Goal: Information Seeking & Learning: Learn about a topic

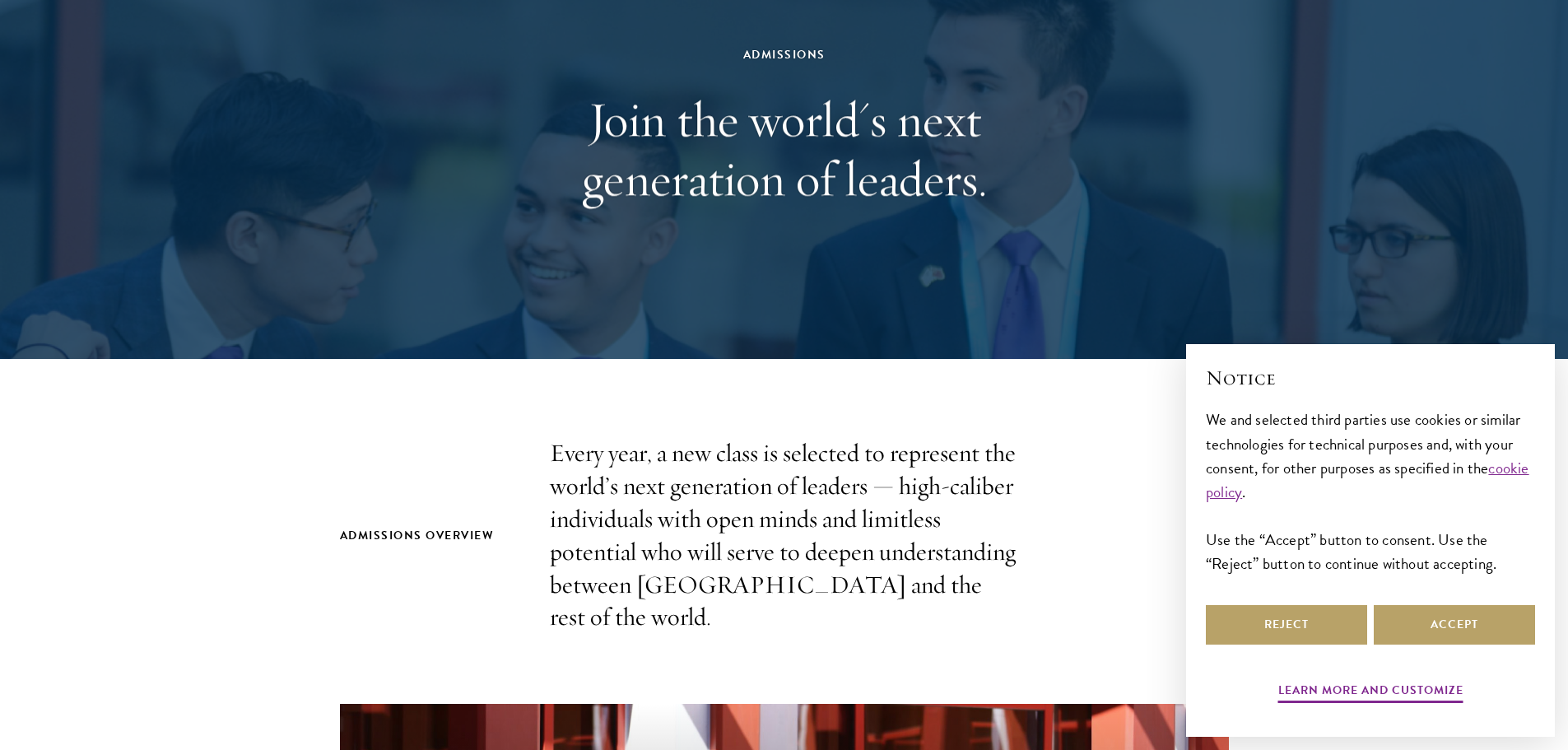
scroll to position [165, 0]
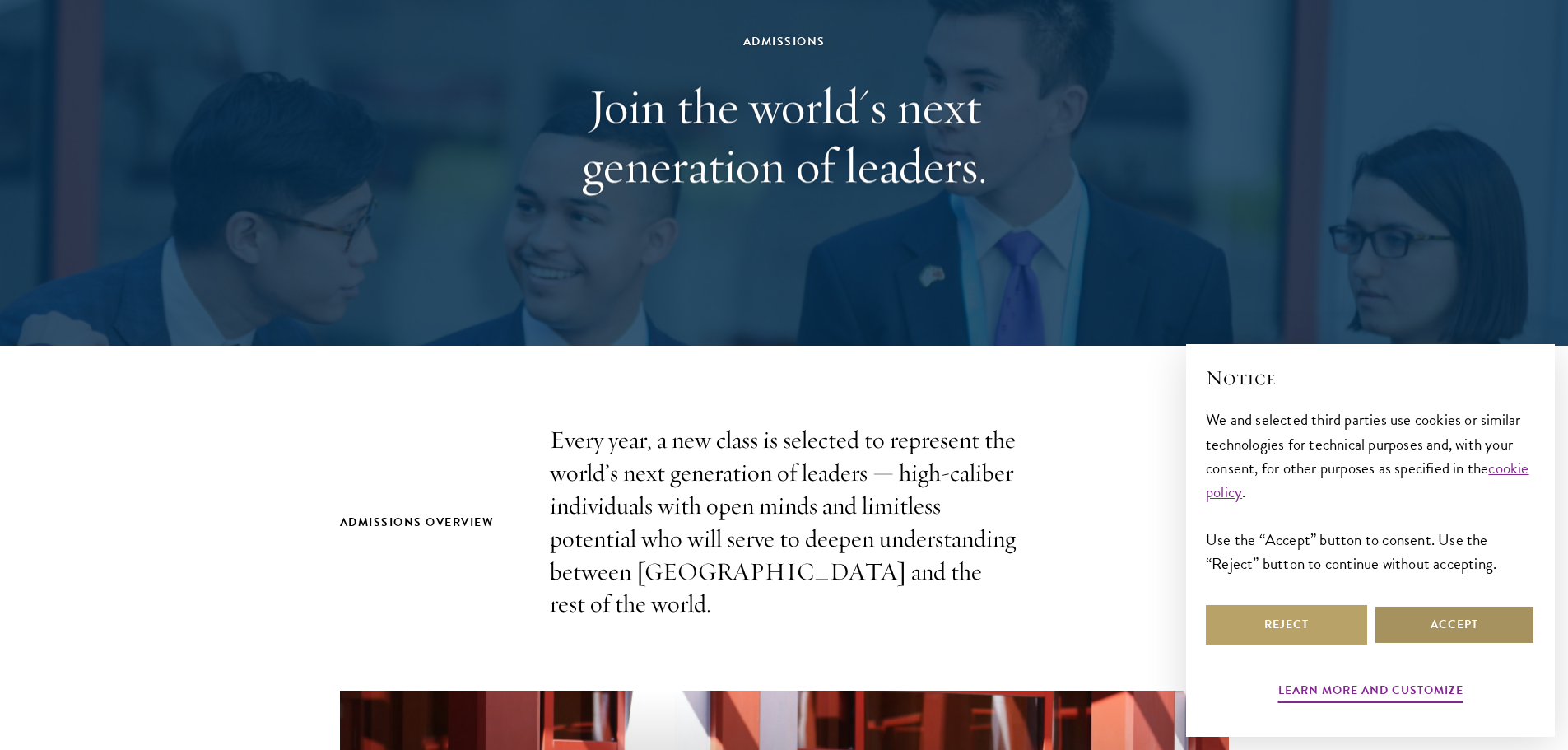
click at [1425, 634] on button "Accept" at bounding box center [1454, 624] width 161 height 39
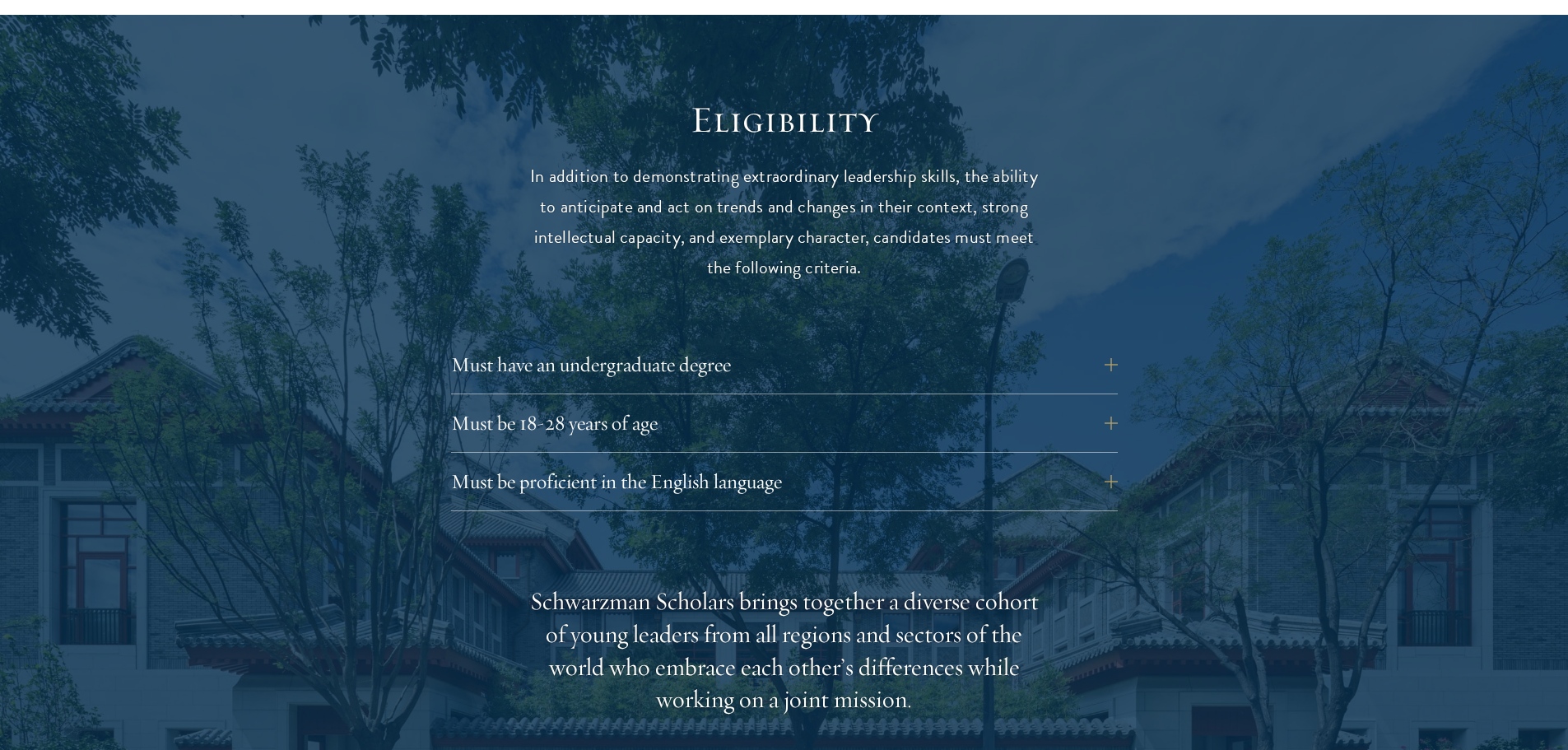
scroll to position [2139, 0]
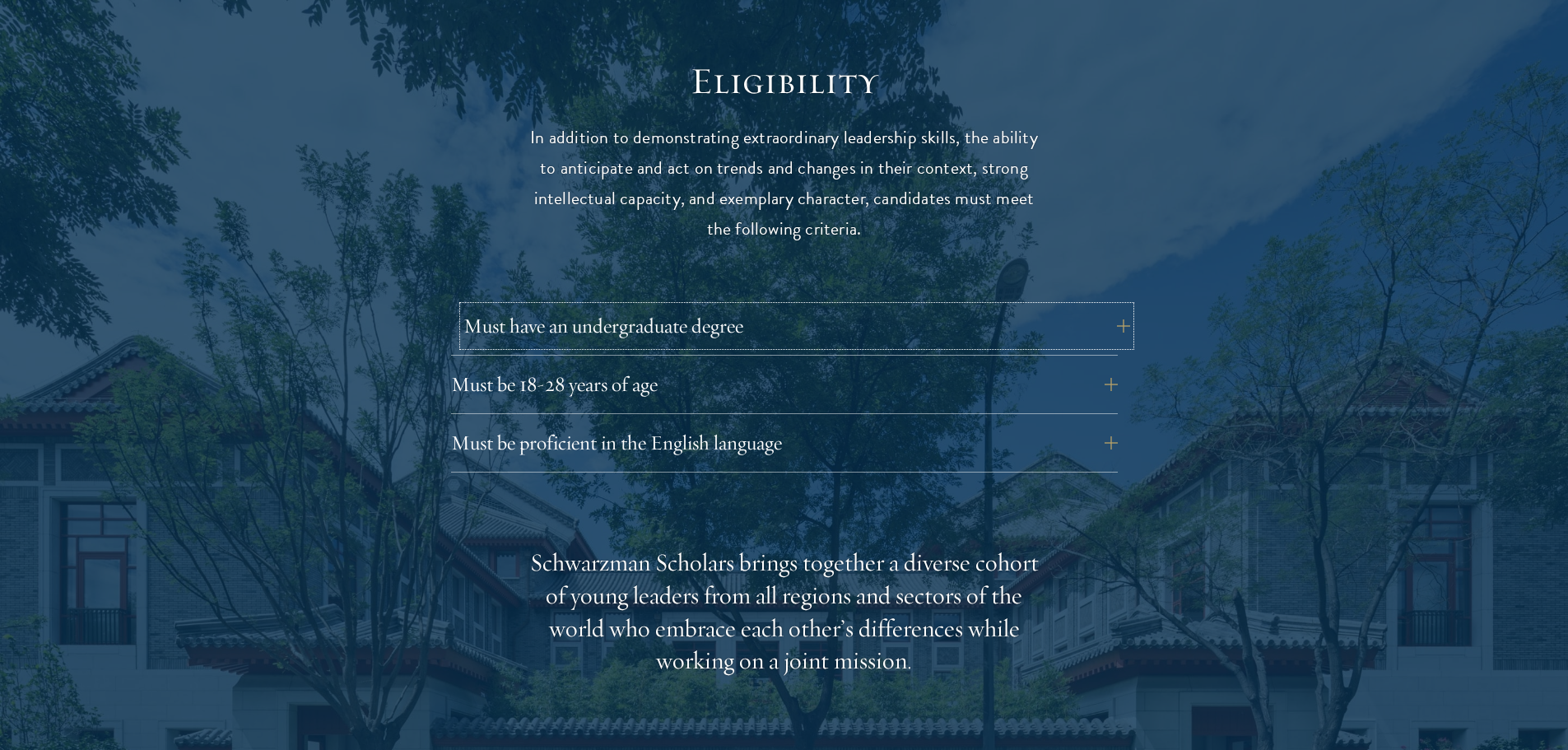
click at [1114, 306] on button "Must have an undergraduate degree" at bounding box center [796, 326] width 666 height 39
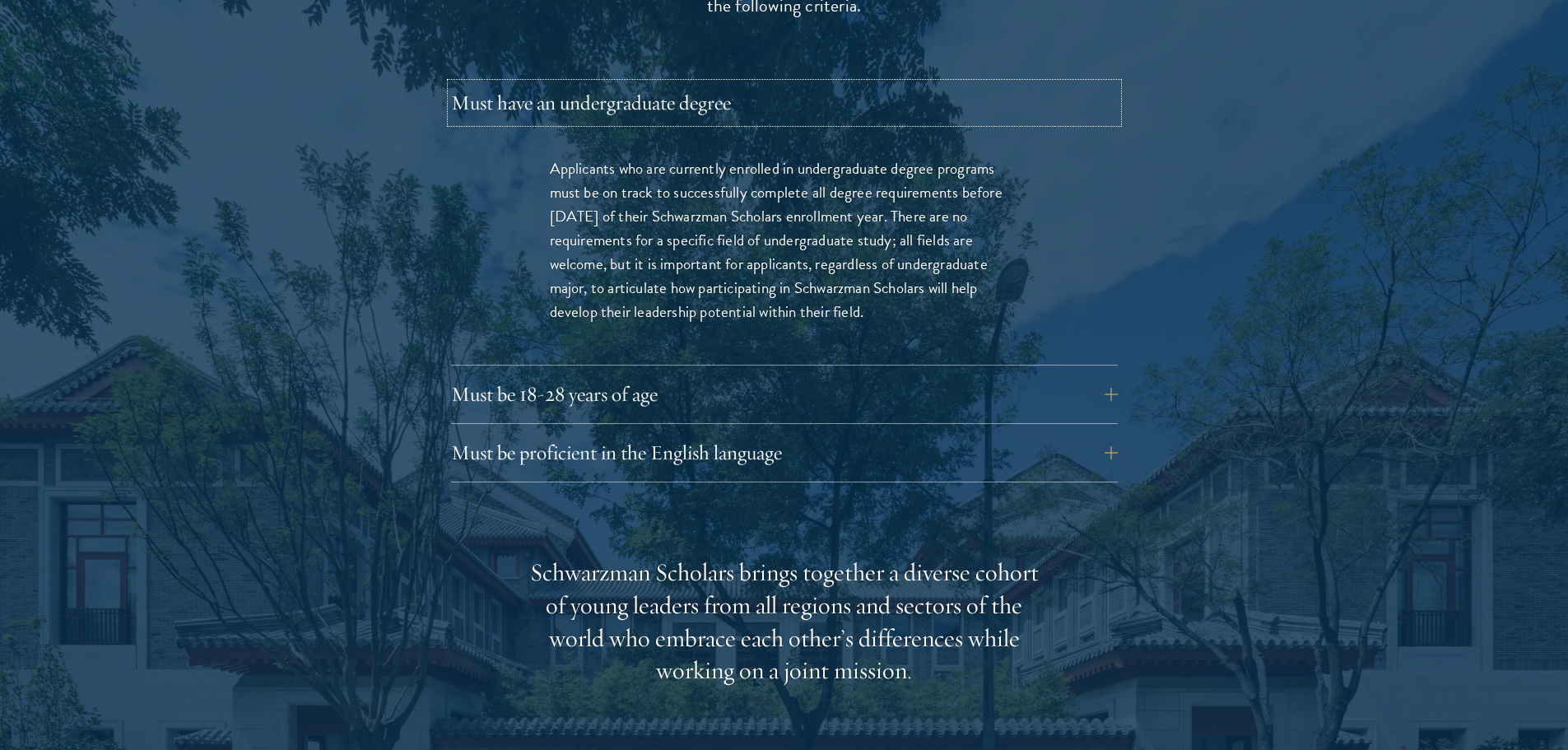
scroll to position [2386, 0]
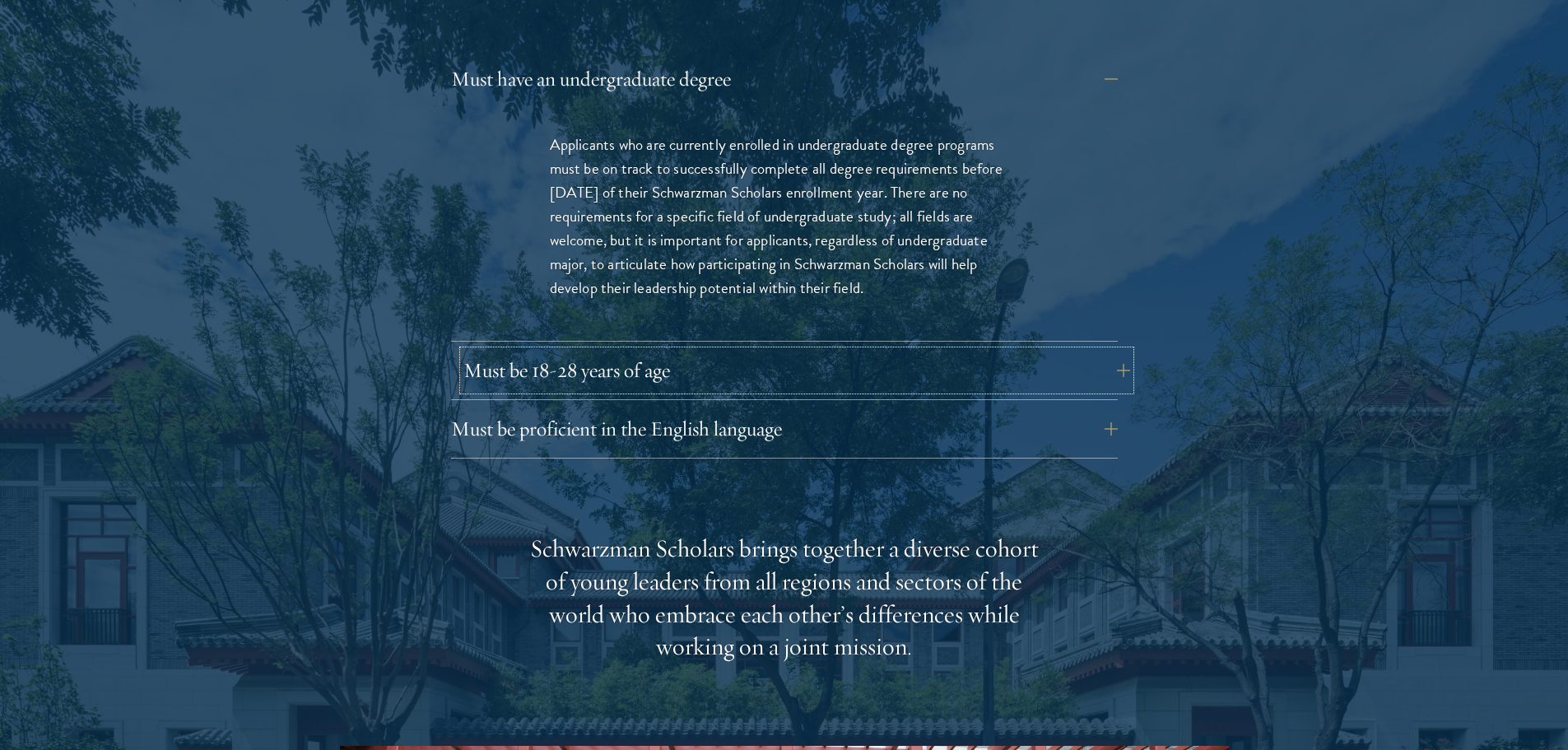
click at [1111, 350] on button "Must be 18-28 years of age" at bounding box center [796, 370] width 666 height 39
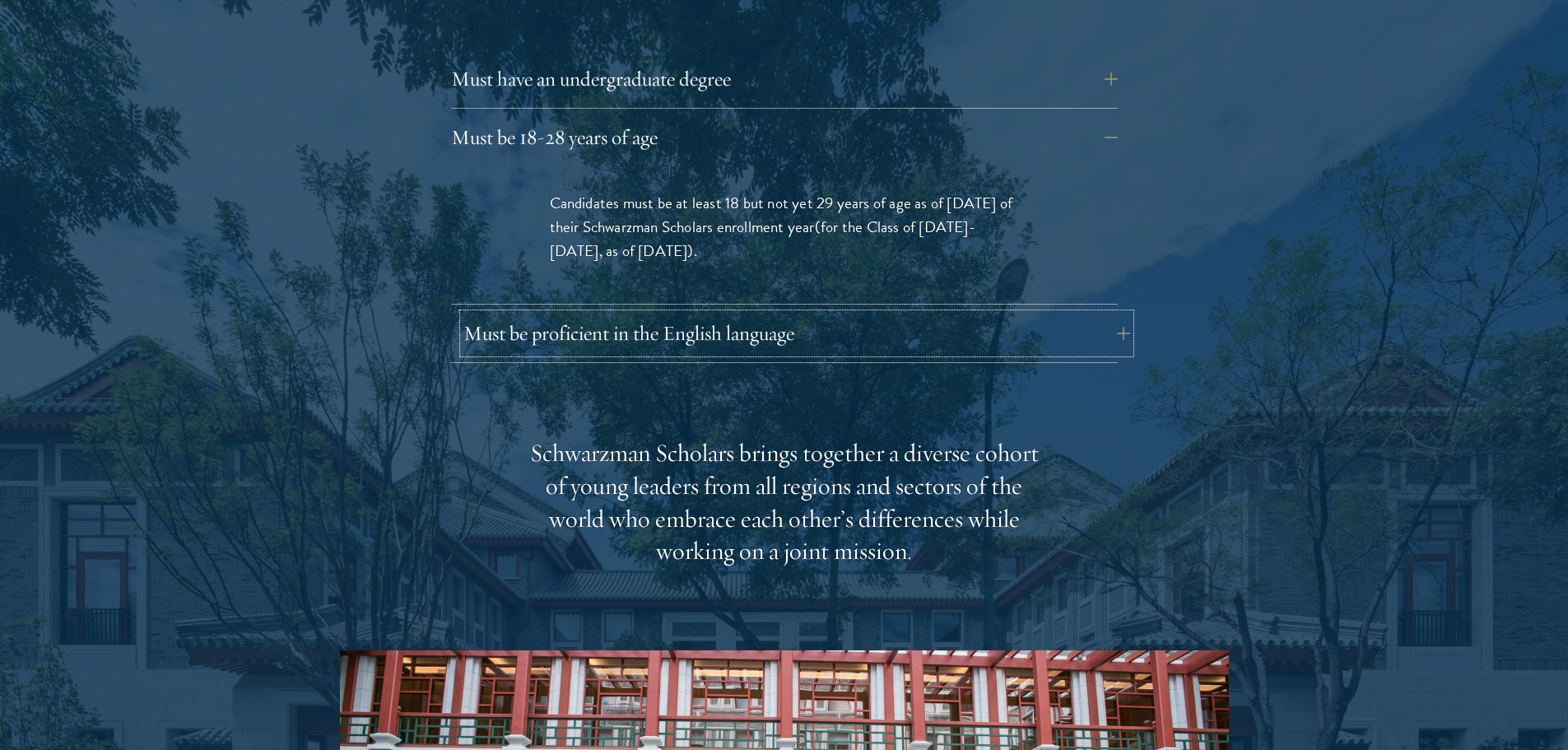
click at [1107, 313] on button "Must be proficient in the English language" at bounding box center [796, 333] width 666 height 39
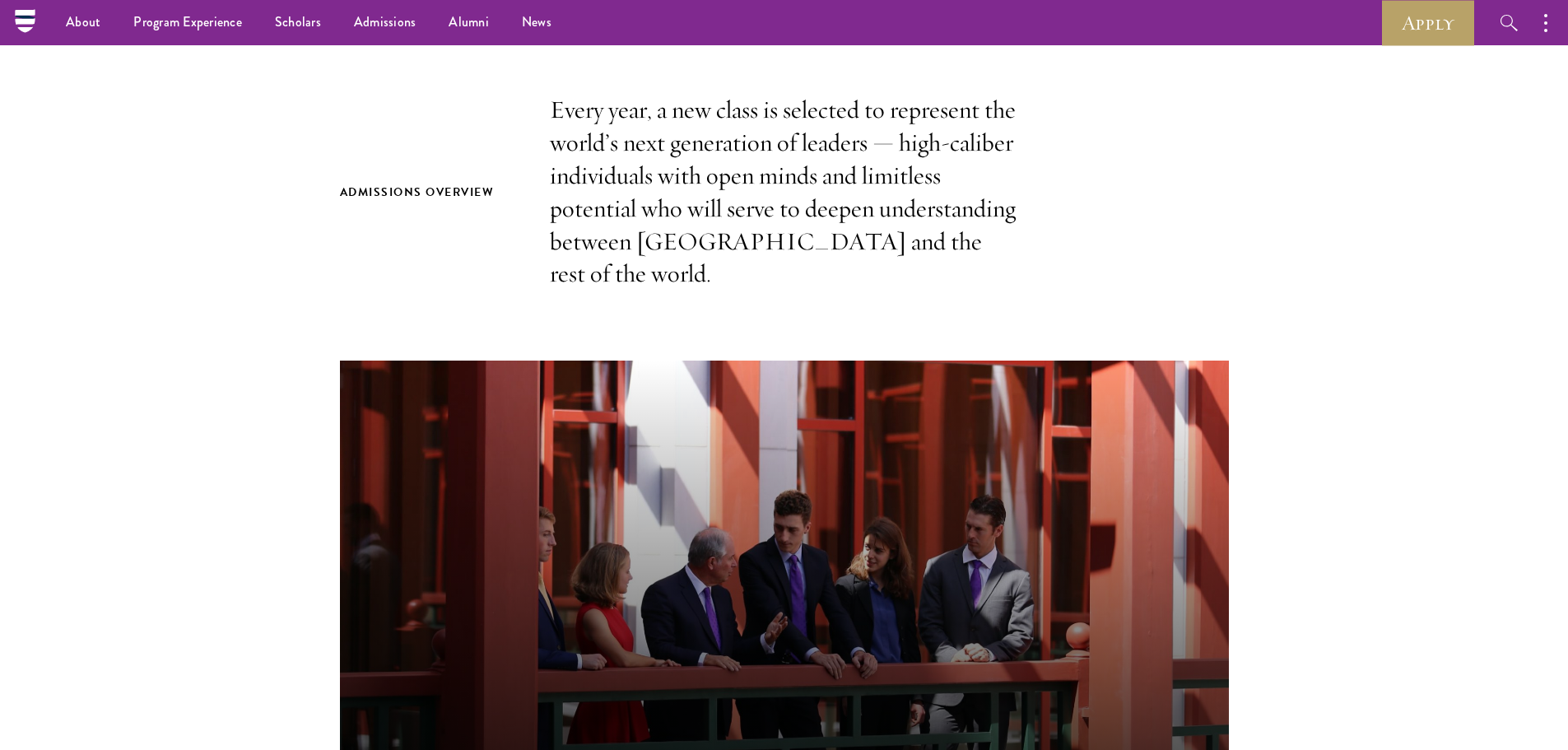
scroll to position [0, 0]
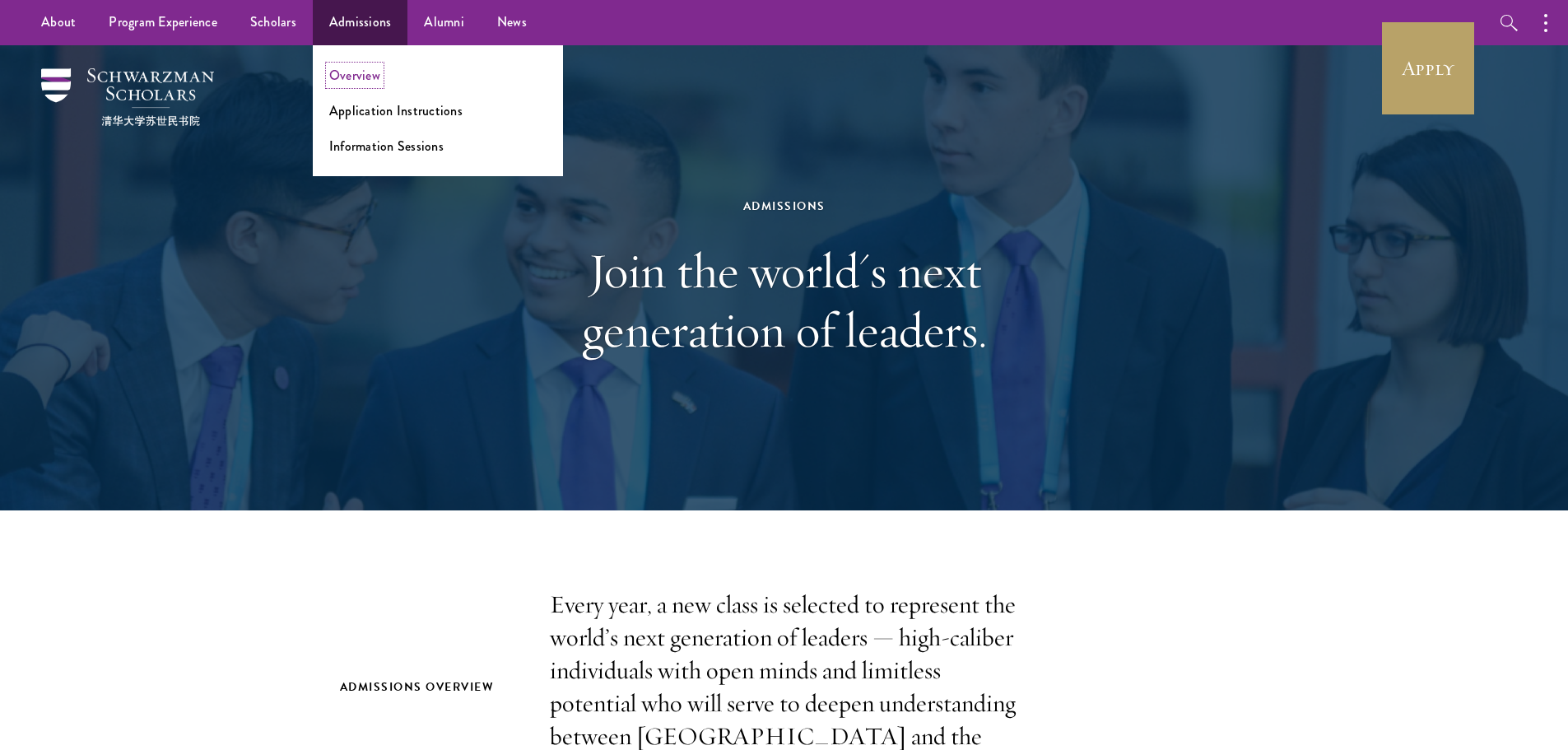
click at [357, 71] on link "Overview" at bounding box center [354, 74] width 51 height 19
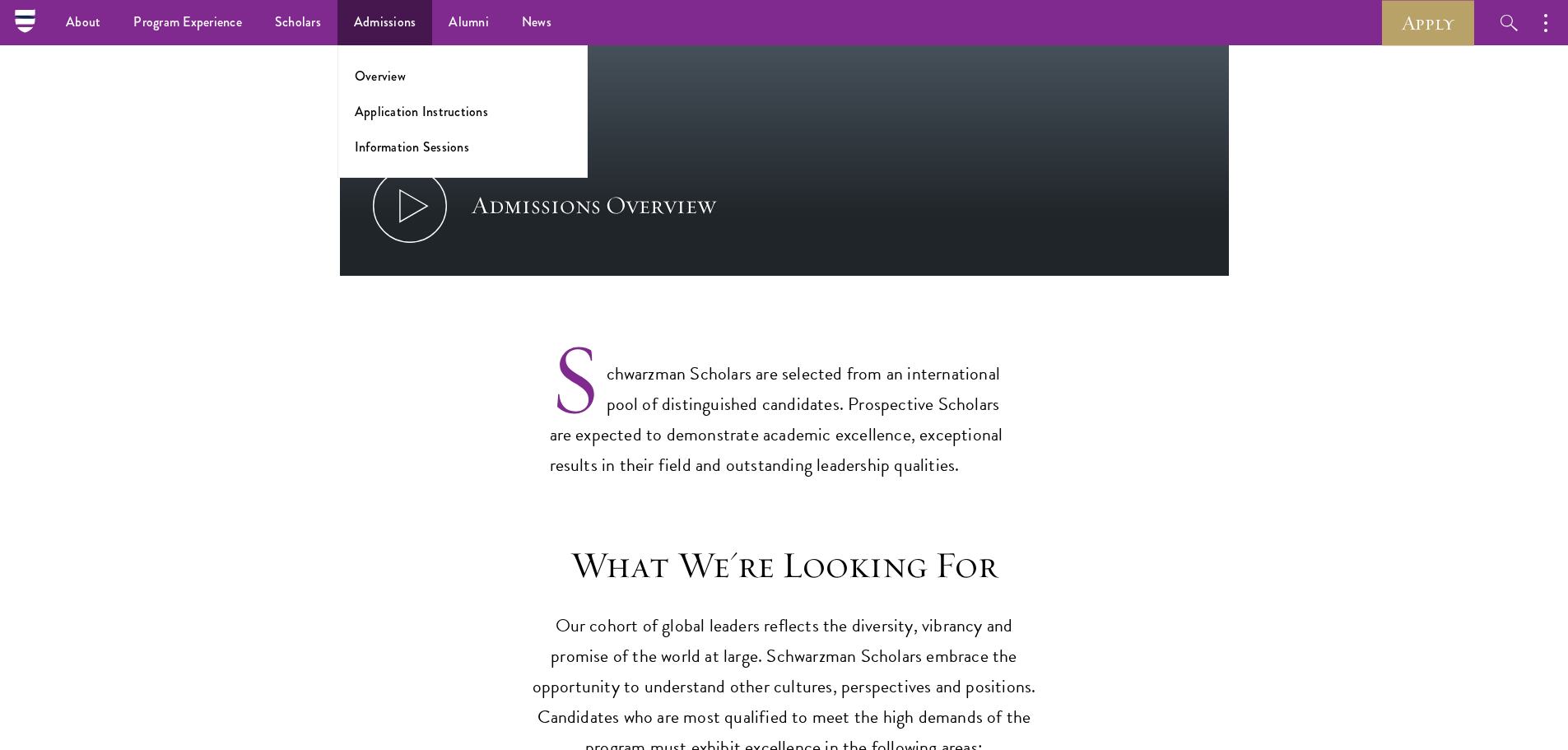
scroll to position [987, 0]
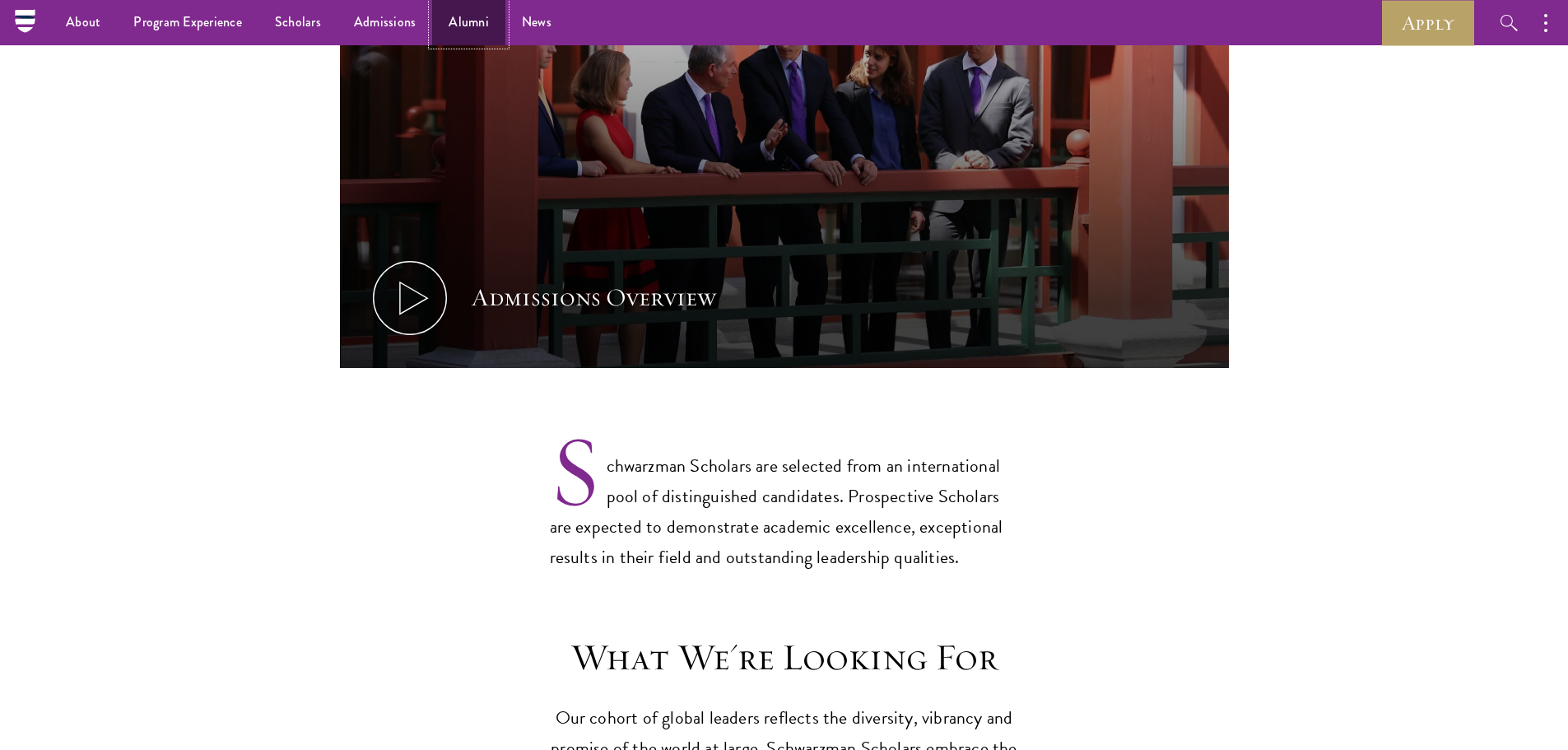
click at [450, 17] on link "Alumni" at bounding box center [468, 22] width 73 height 45
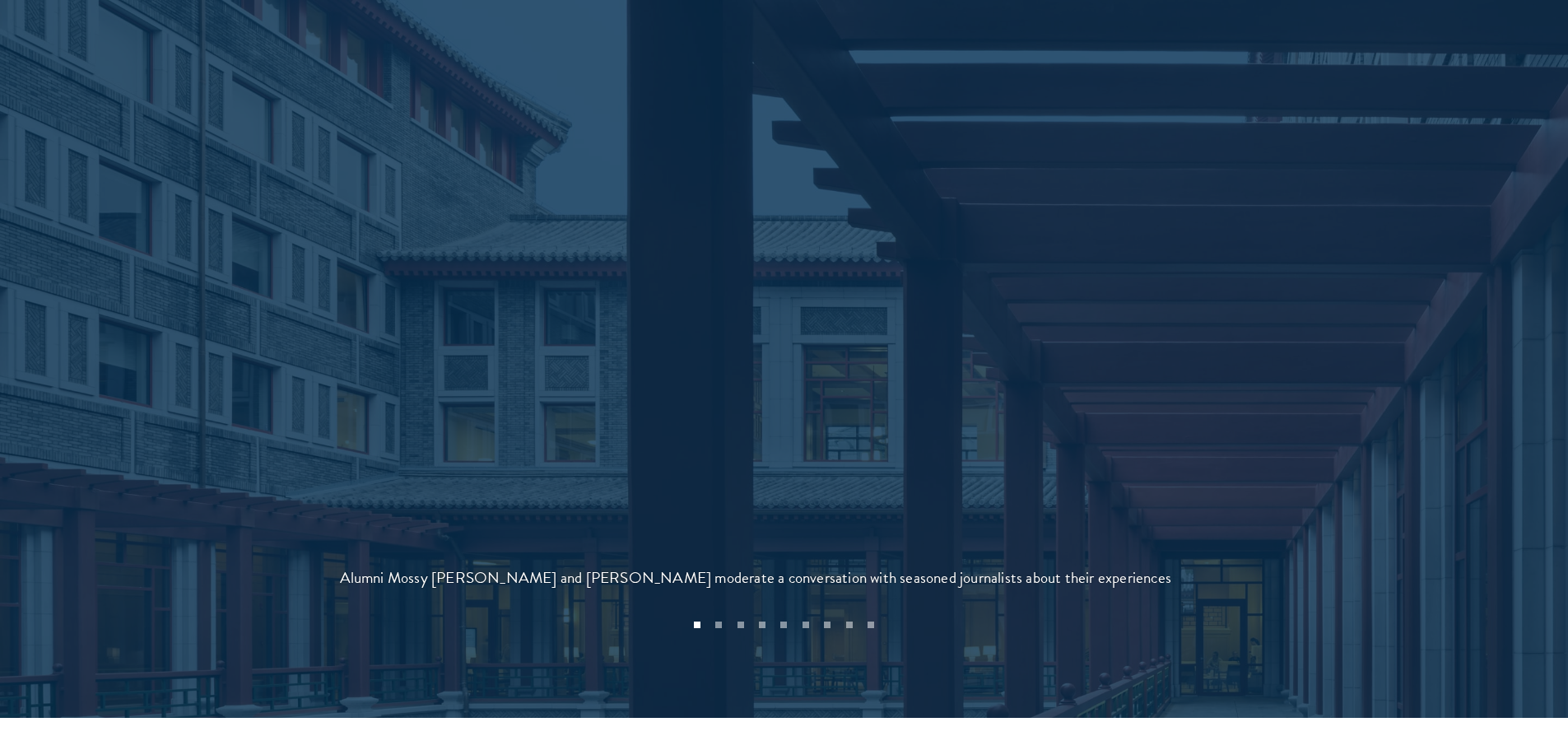
scroll to position [3538, 0]
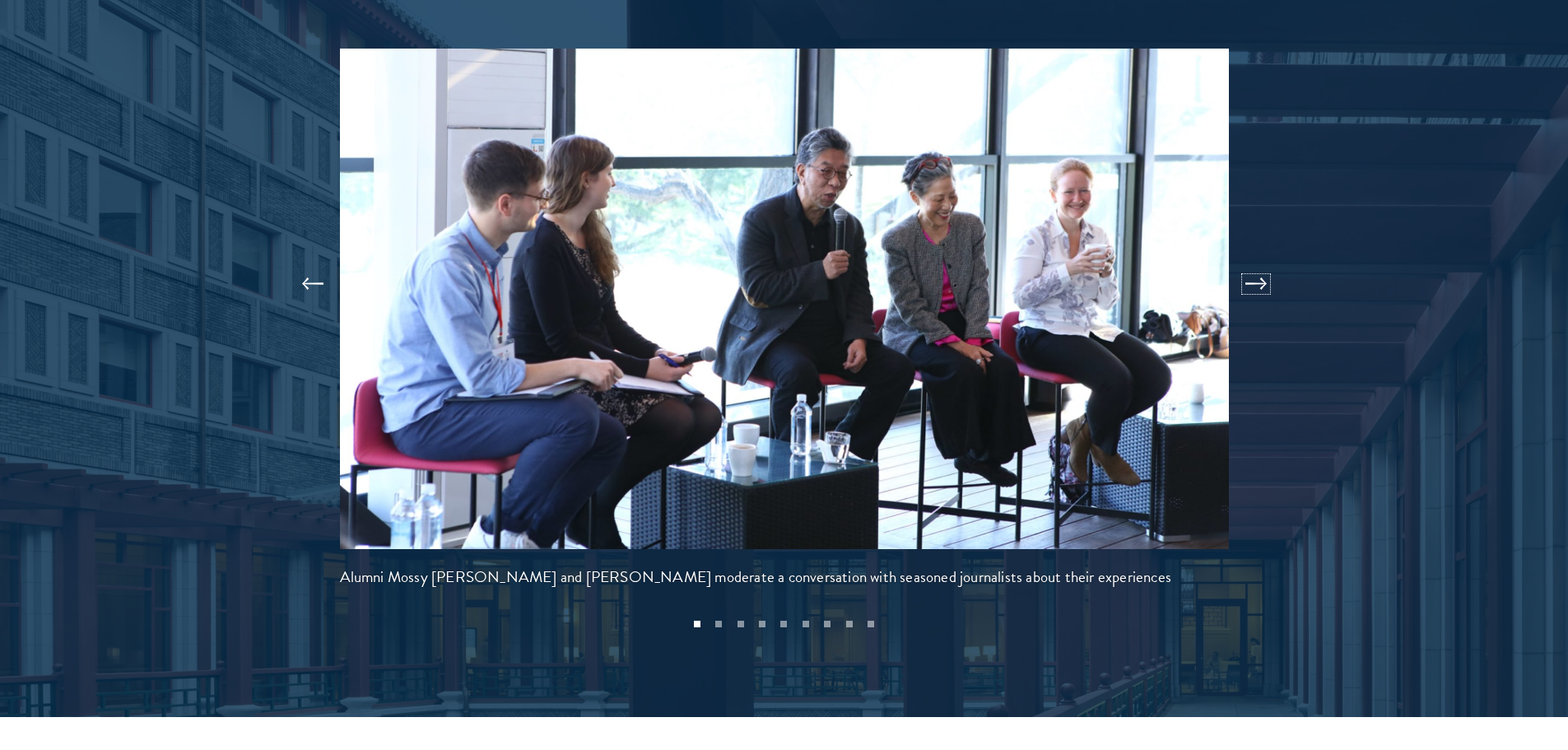
click at [1271, 260] on button at bounding box center [1257, 283] width 55 height 46
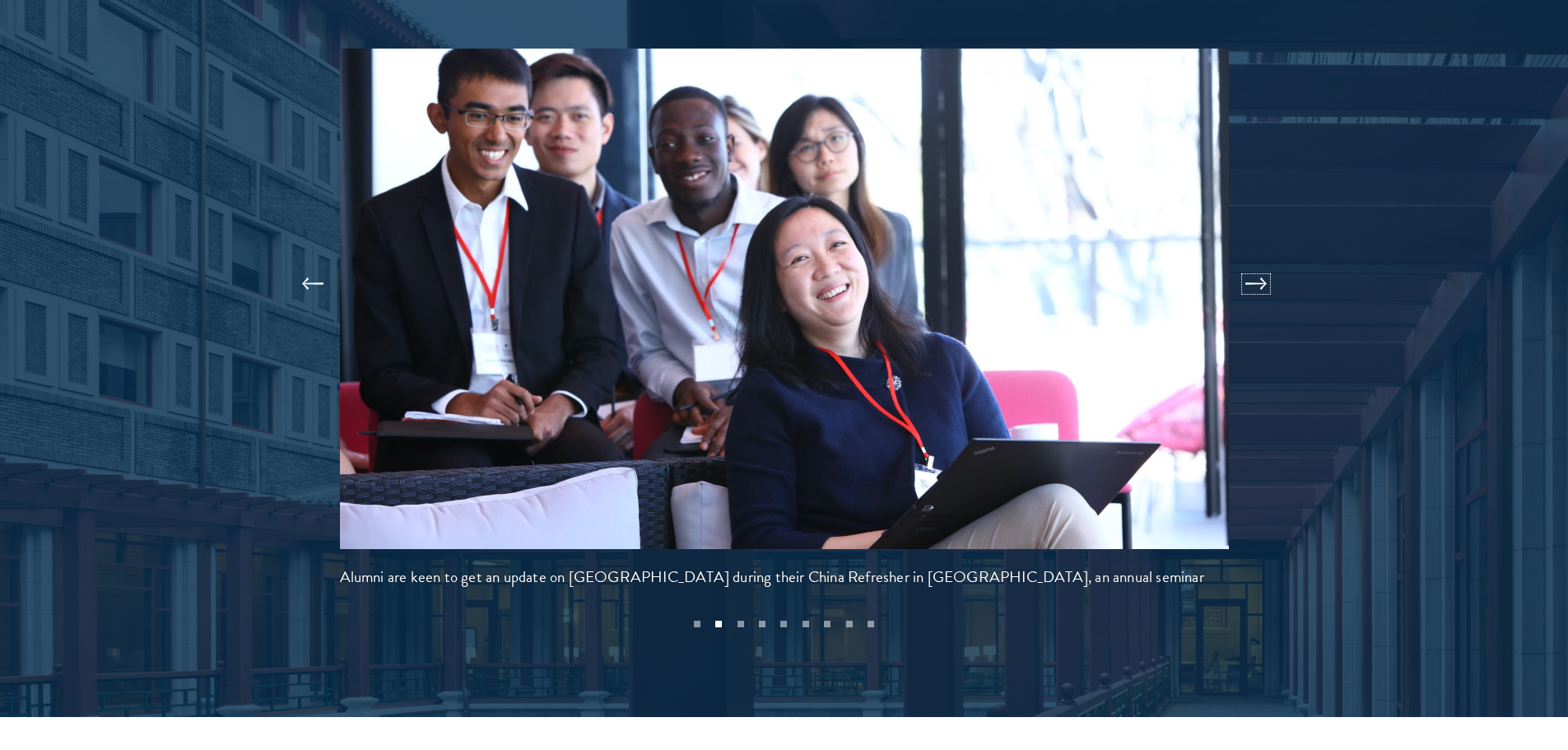
click at [1271, 260] on button at bounding box center [1257, 283] width 55 height 46
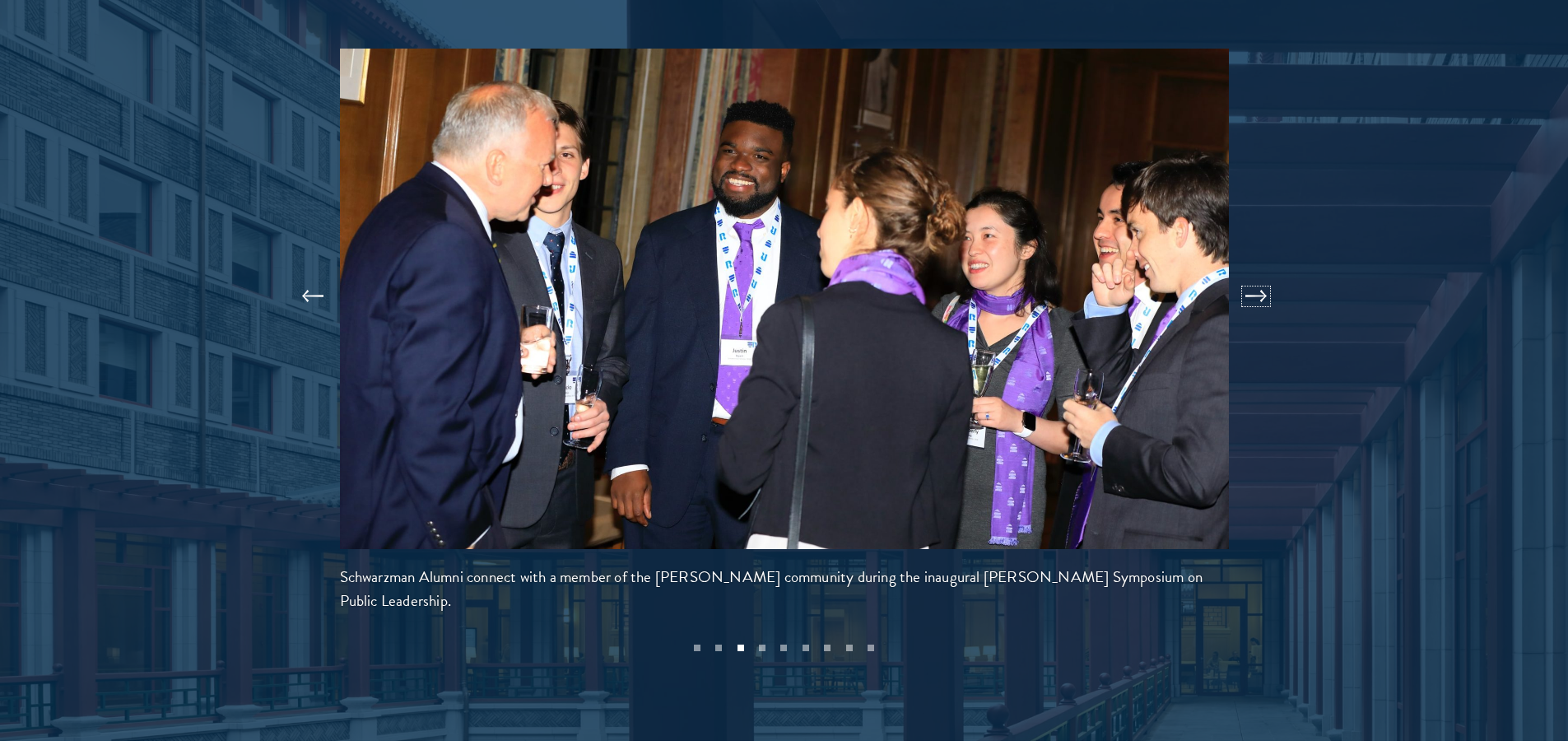
click at [1271, 273] on button at bounding box center [1257, 296] width 55 height 46
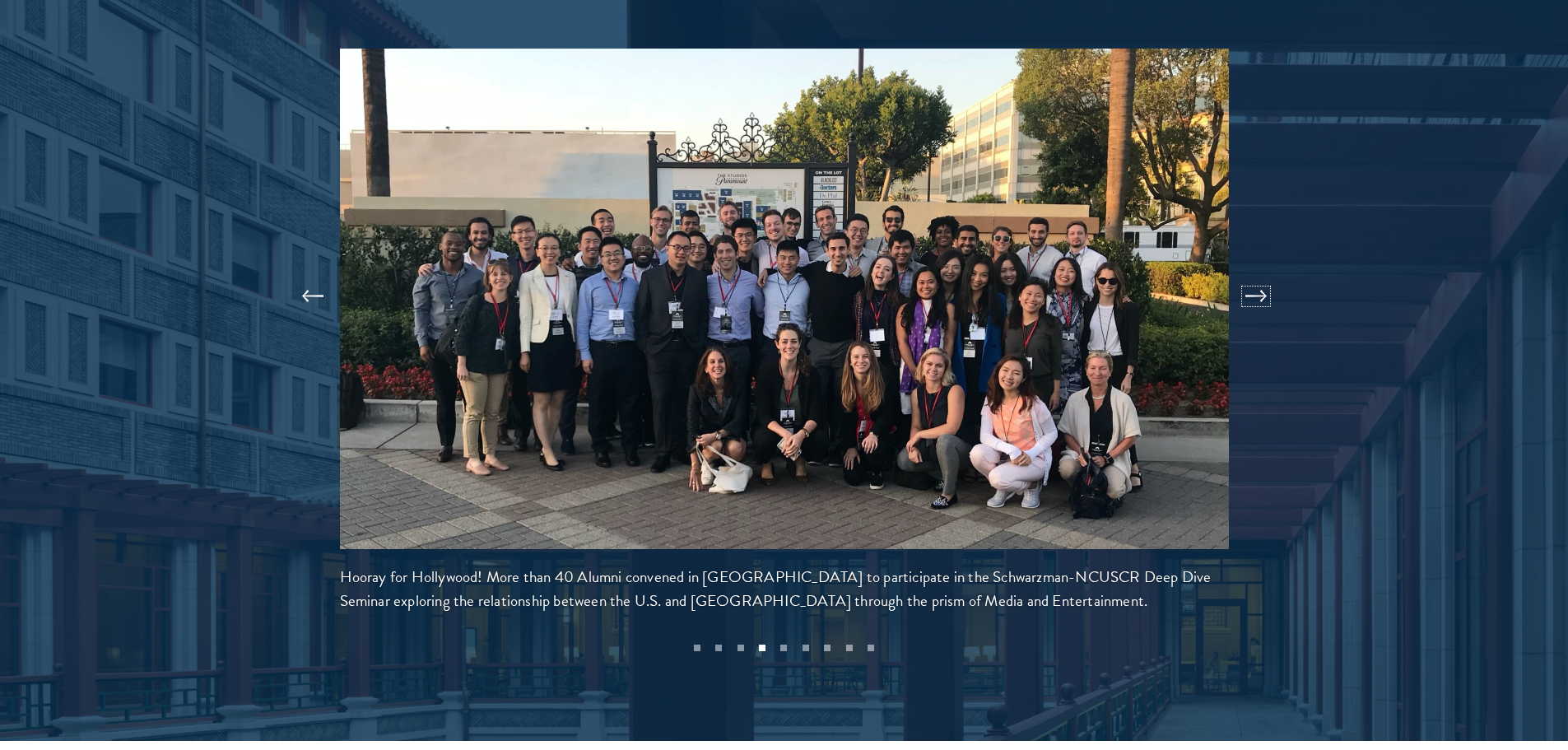
click at [1271, 273] on button at bounding box center [1257, 296] width 55 height 46
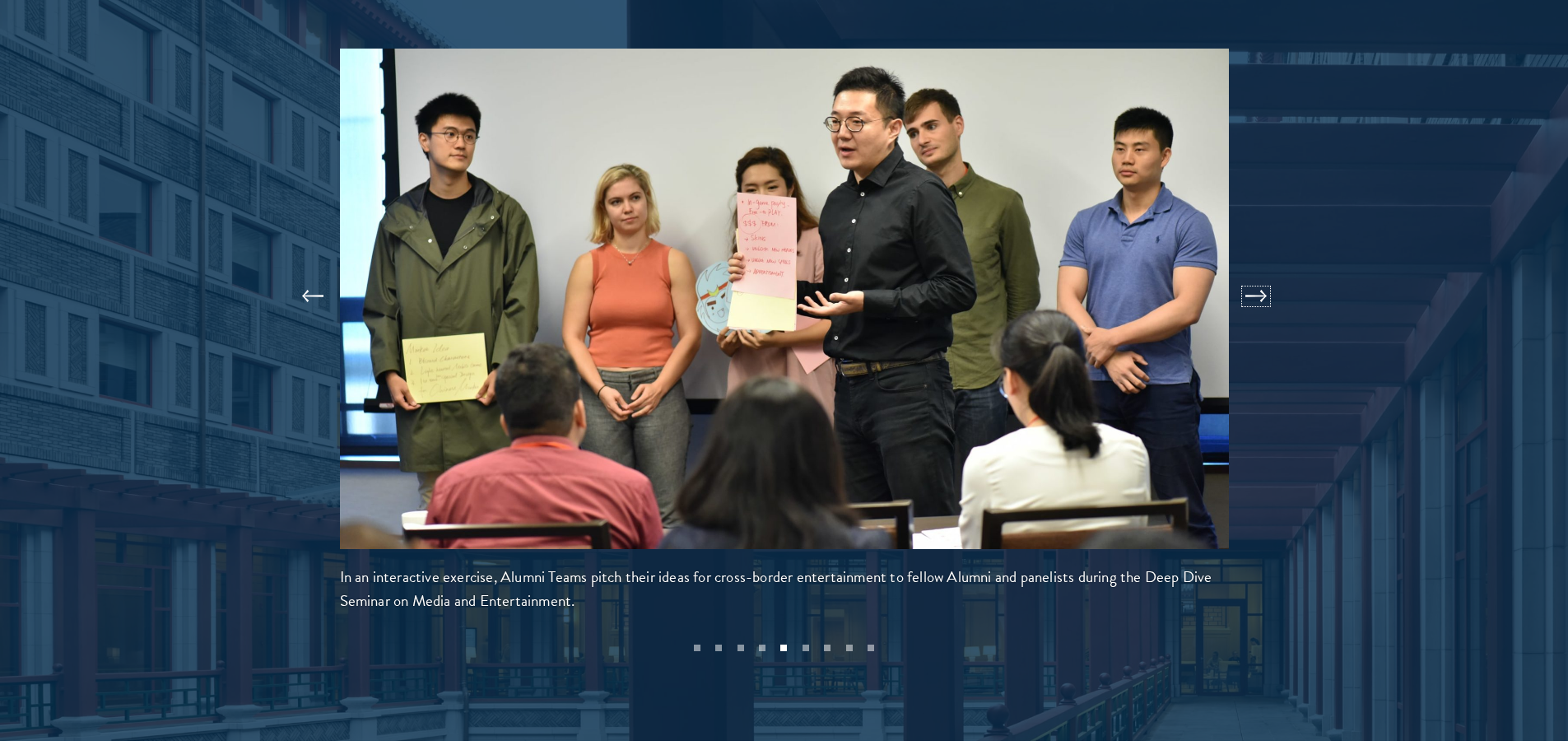
click at [1271, 273] on button at bounding box center [1257, 296] width 55 height 46
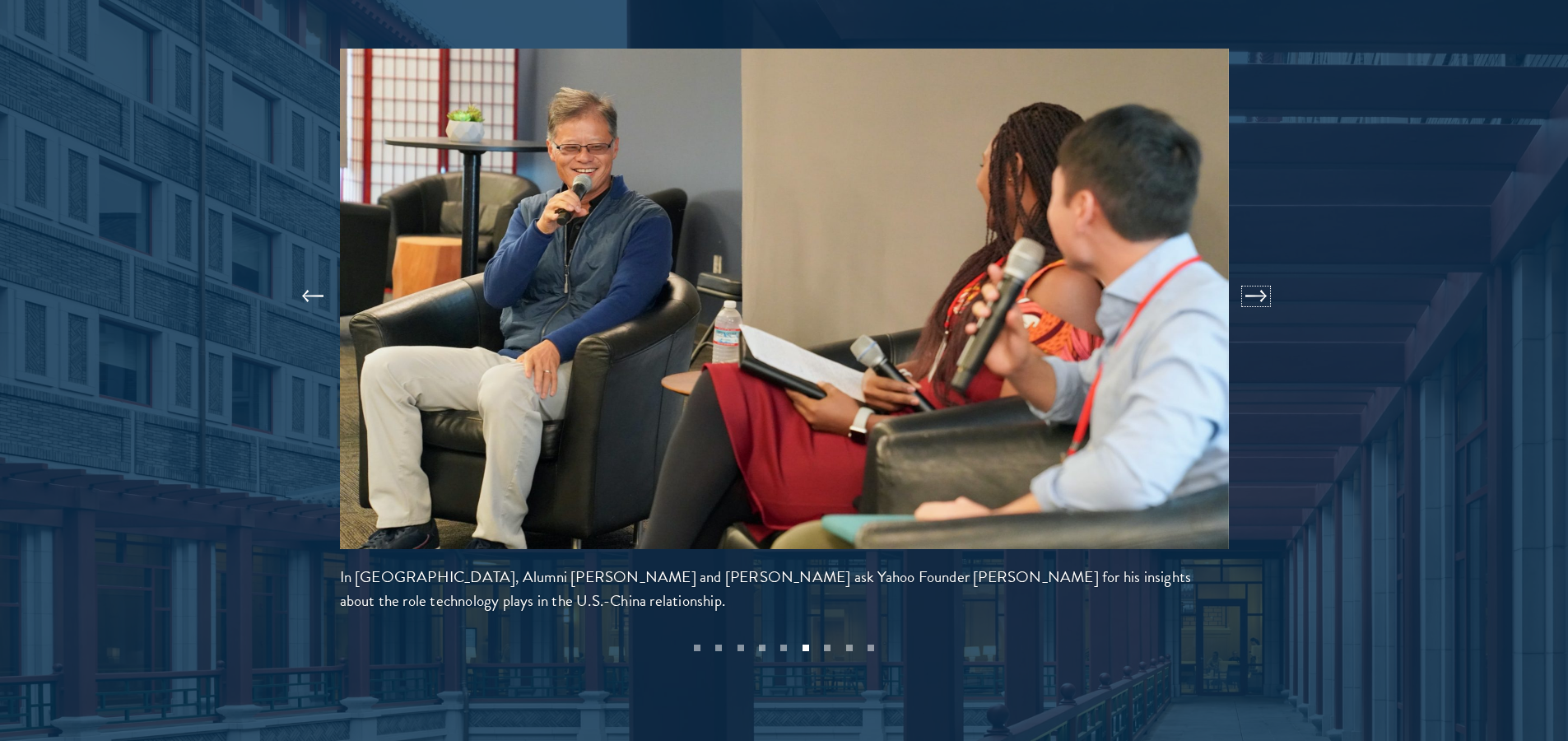
click at [1271, 273] on button at bounding box center [1257, 296] width 55 height 46
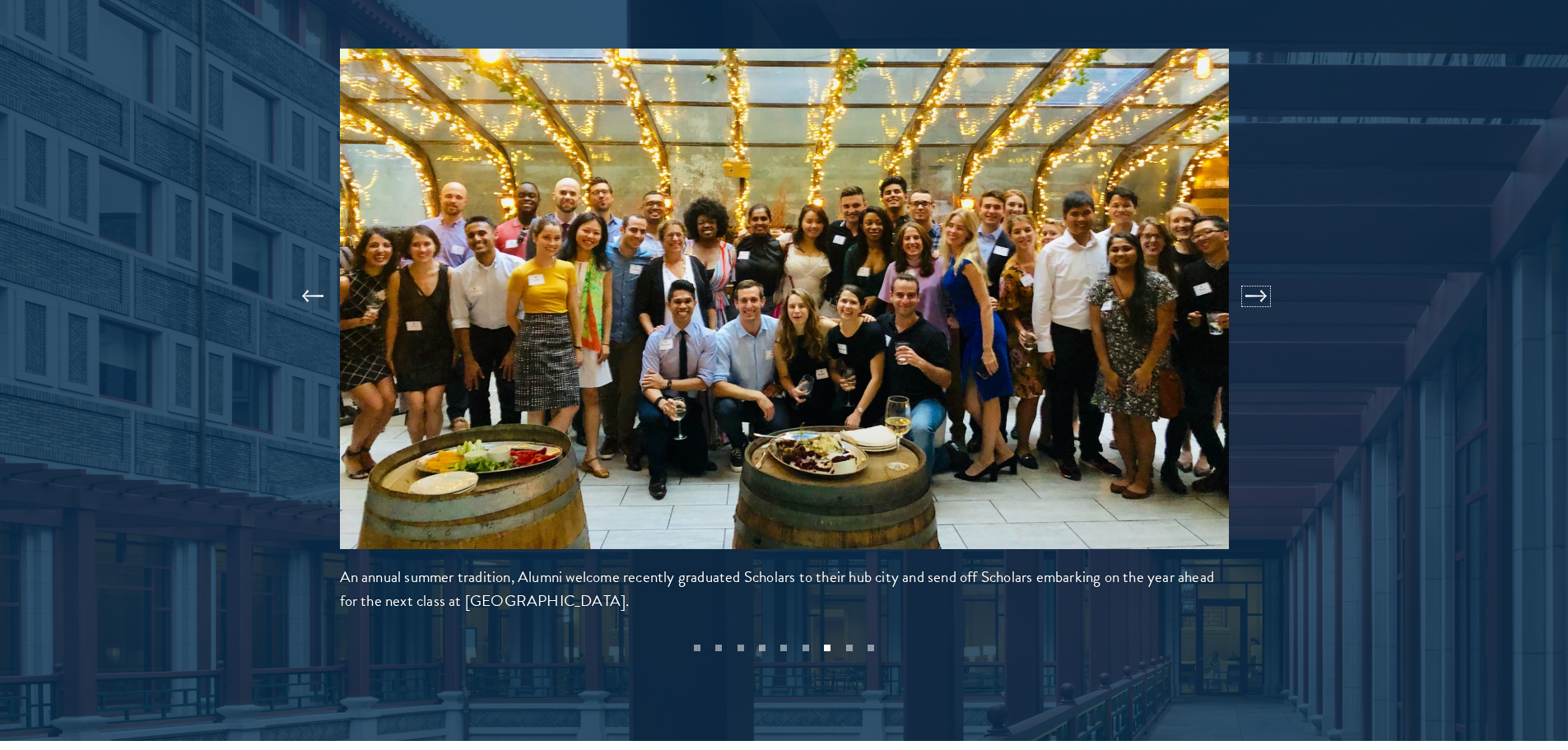
click at [1266, 273] on button at bounding box center [1257, 296] width 55 height 46
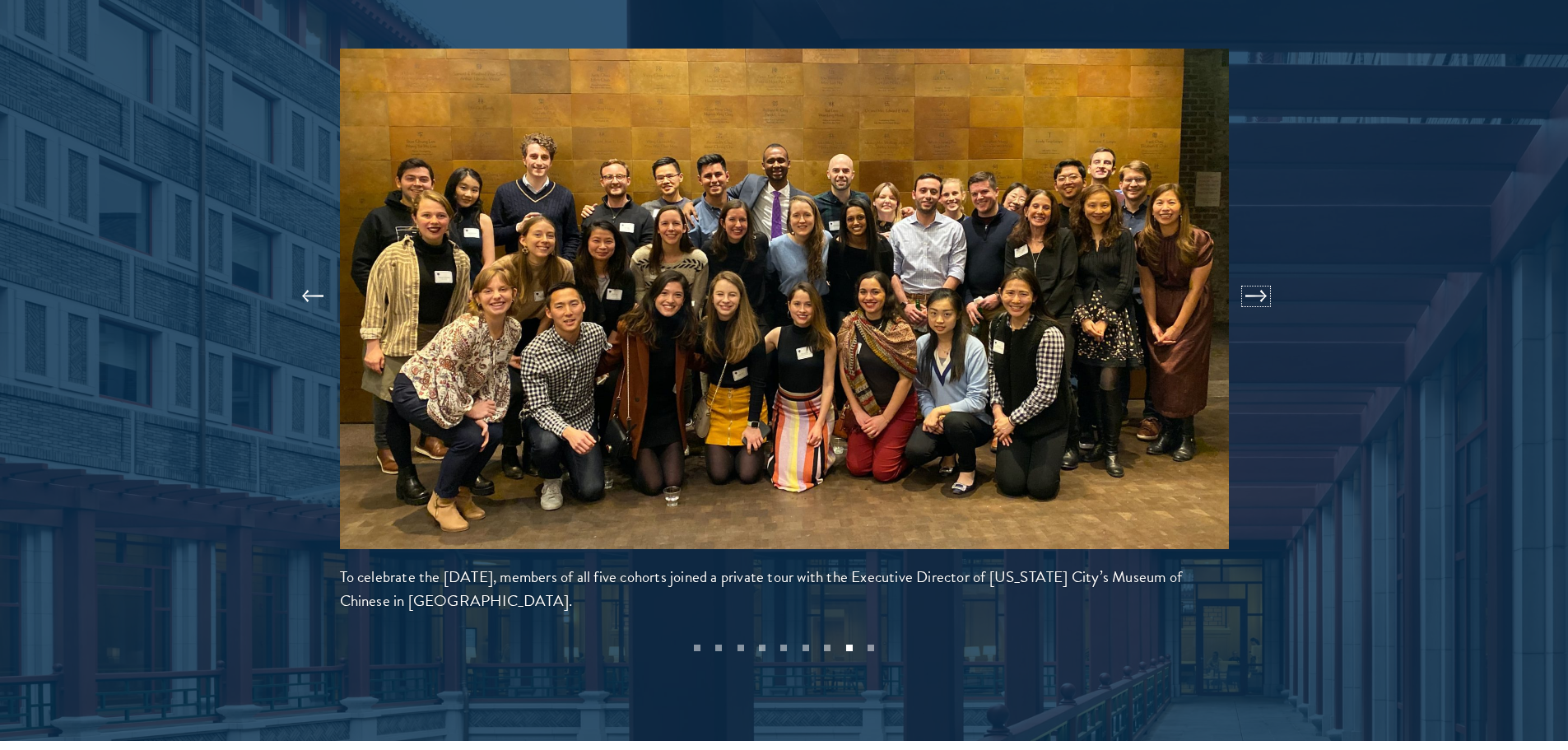
click at [1266, 273] on button at bounding box center [1257, 296] width 55 height 46
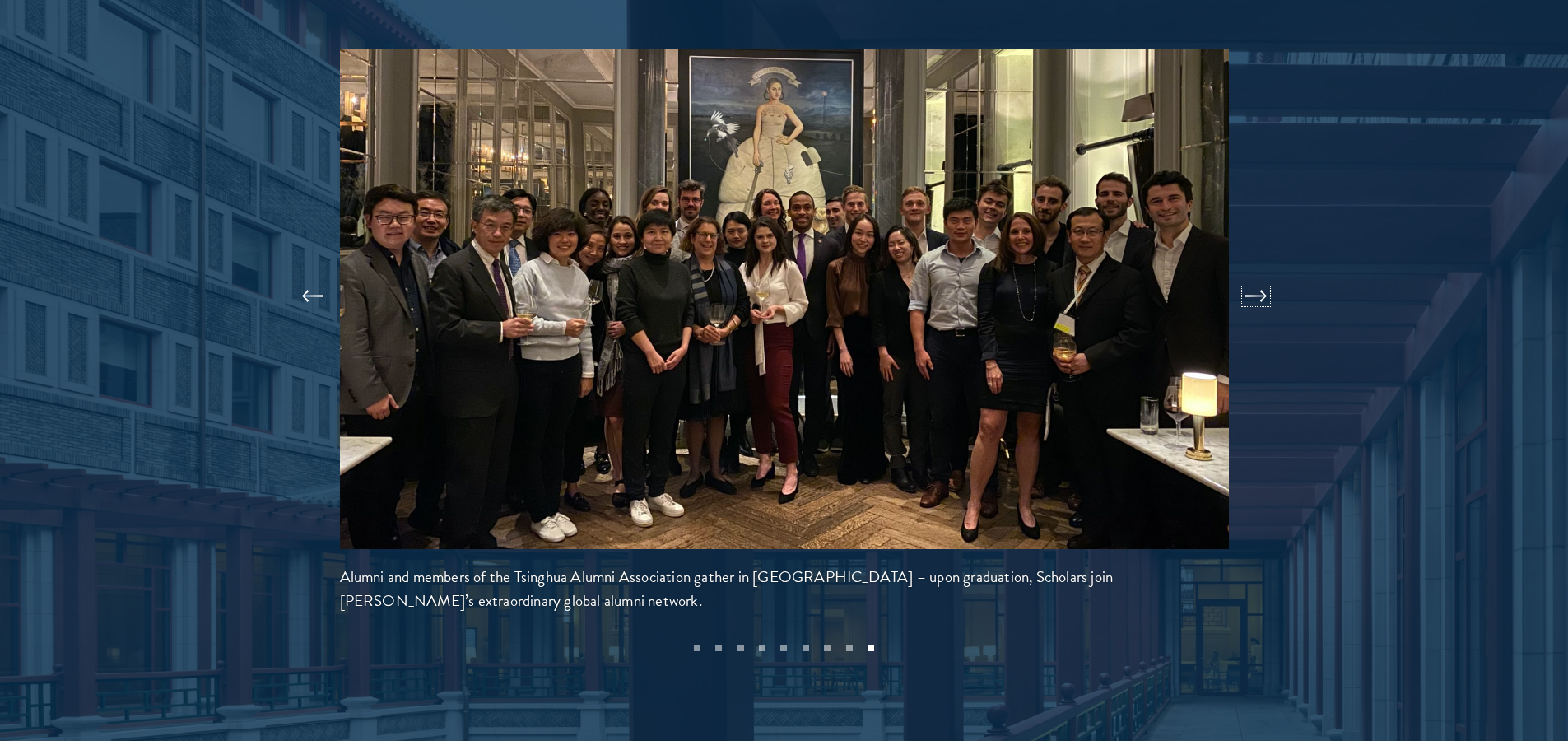
click at [1266, 273] on button at bounding box center [1257, 296] width 55 height 46
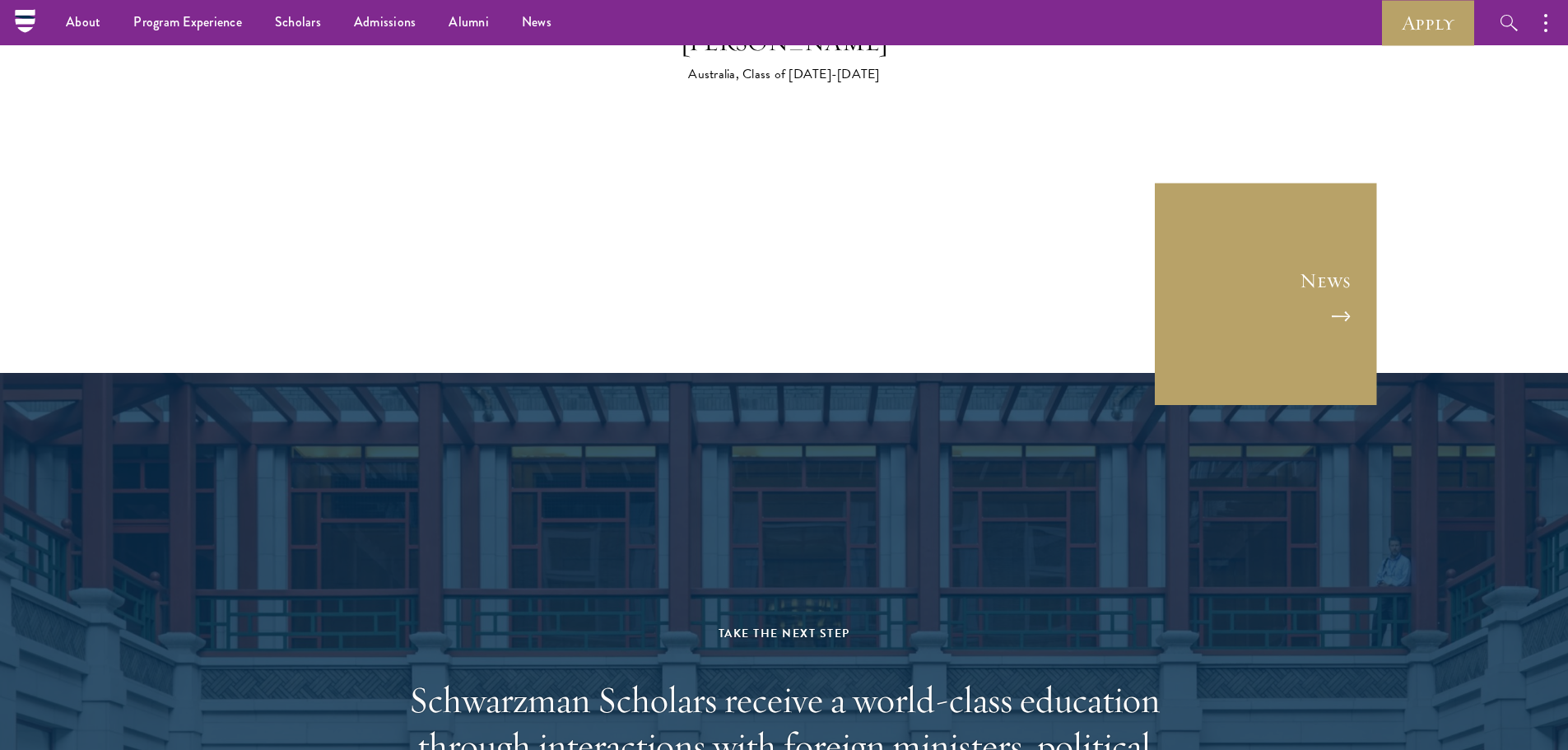
scroll to position [6503, 0]
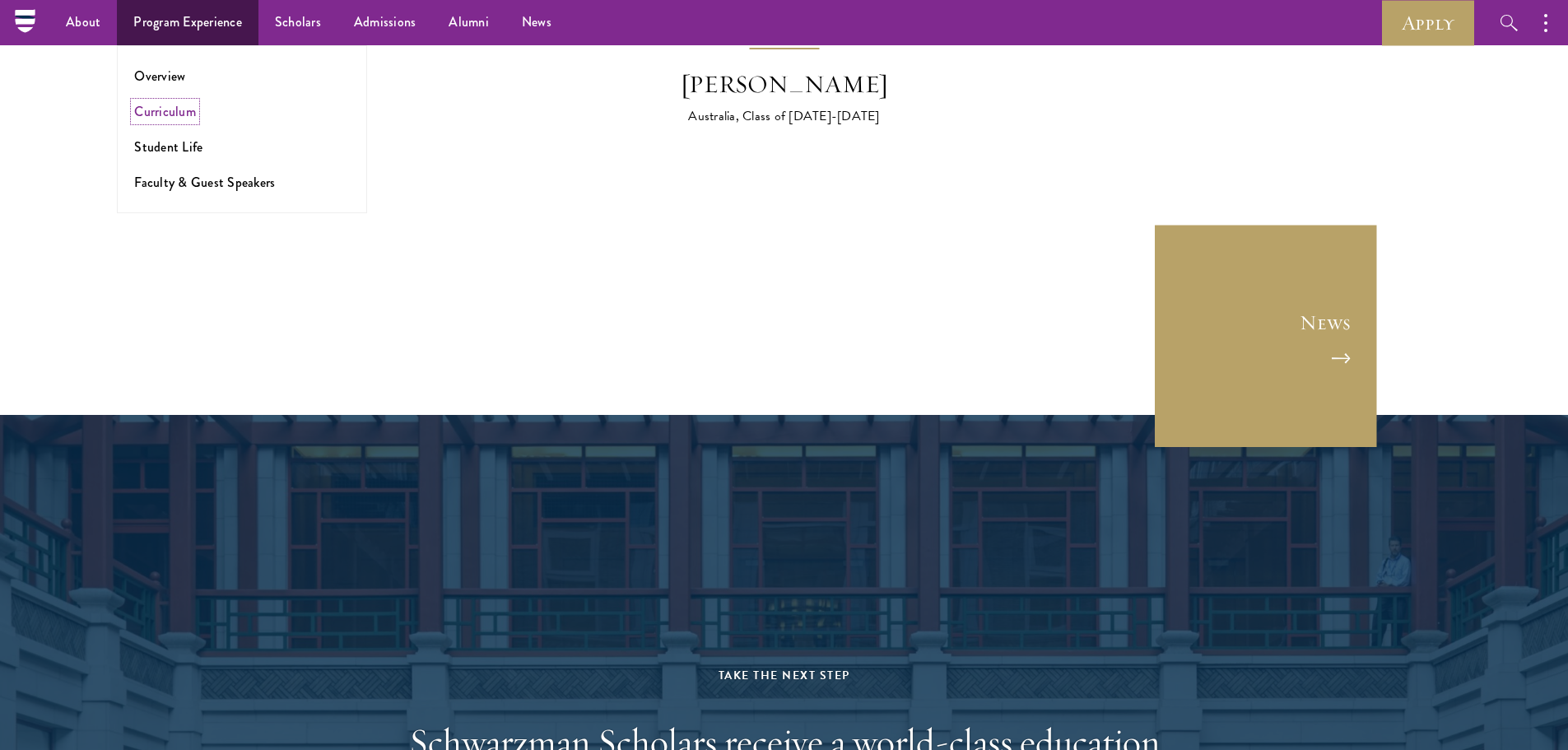
click at [175, 113] on link "Curriculum" at bounding box center [165, 111] width 61 height 19
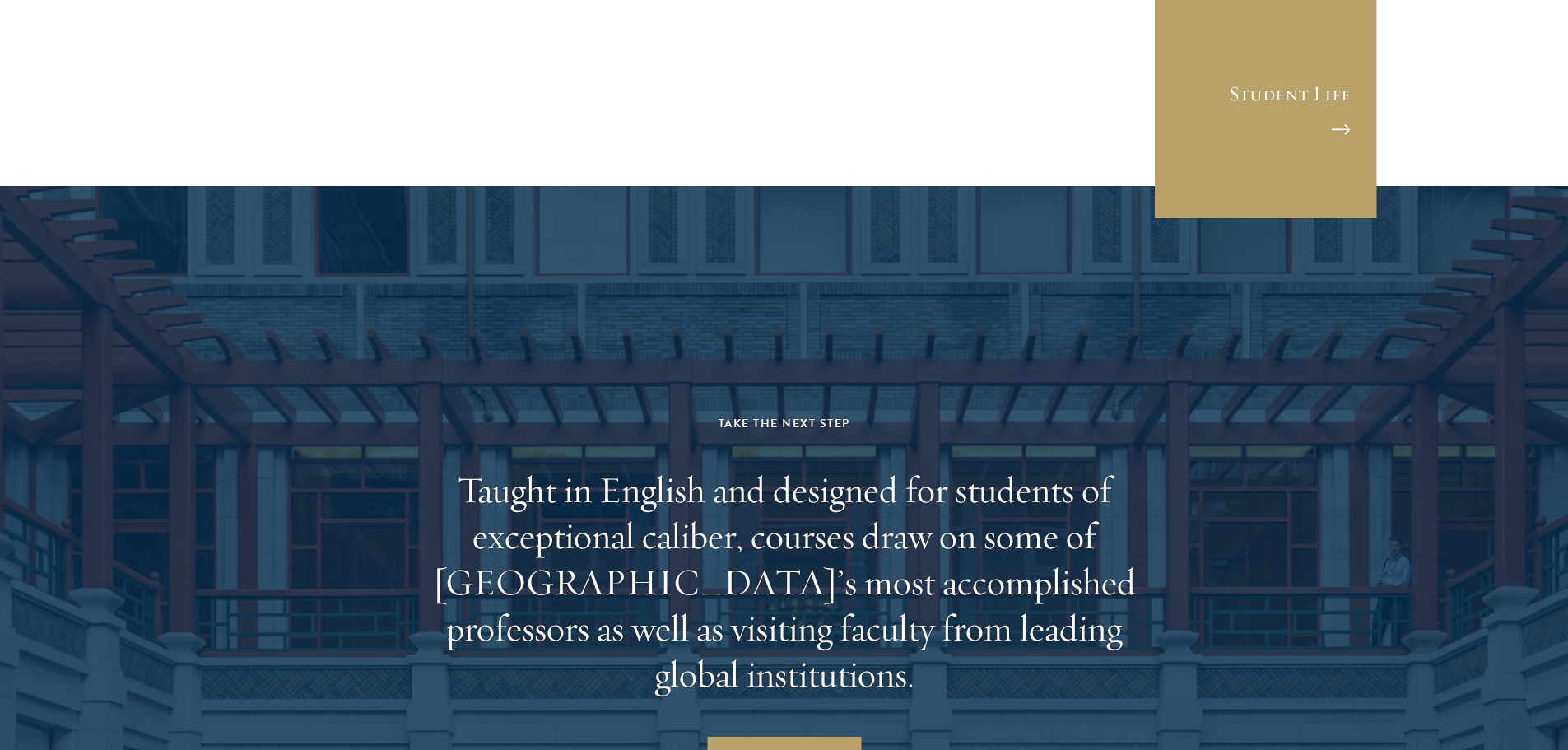
scroll to position [9873, 0]
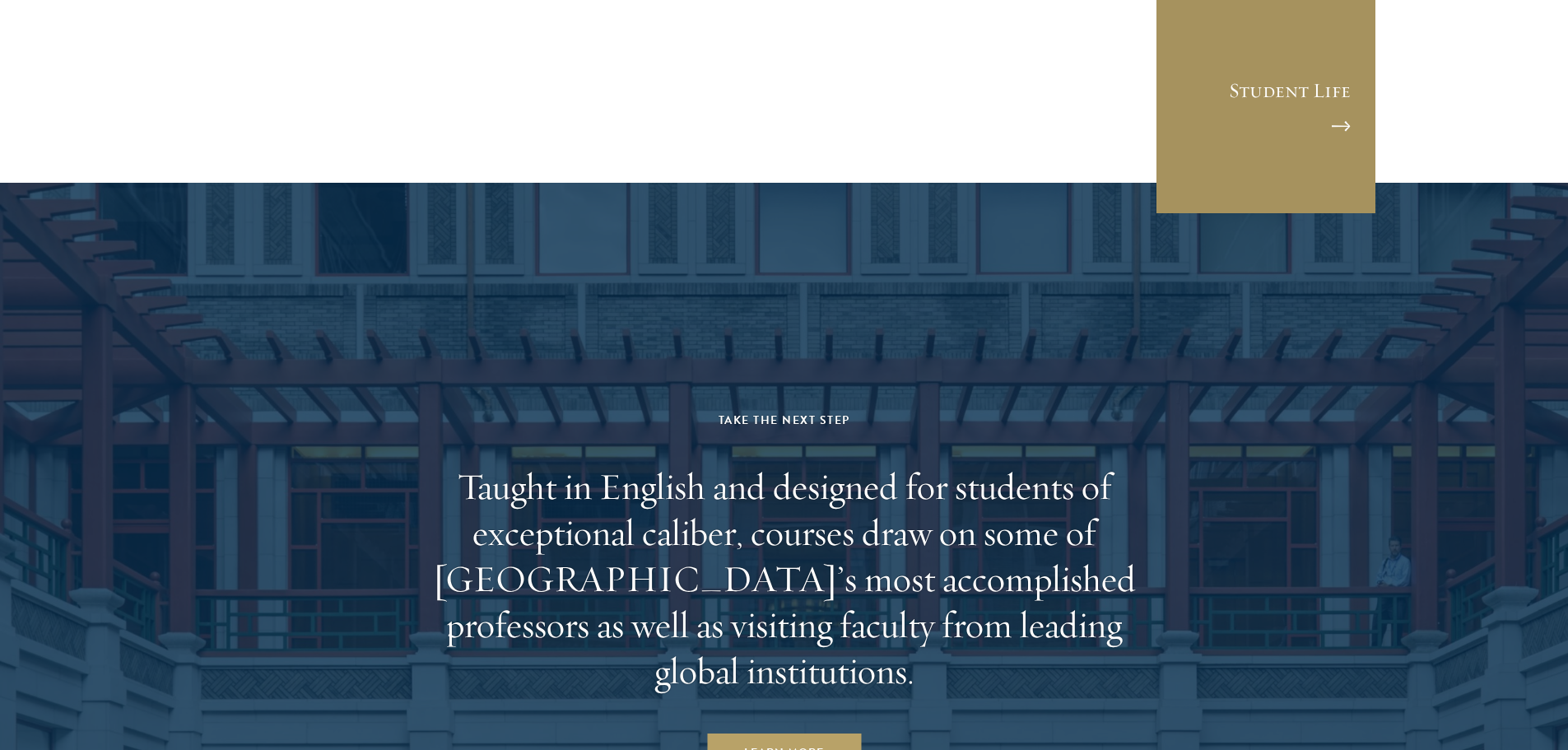
click at [1343, 93] on link "Student Life" at bounding box center [1266, 103] width 222 height 222
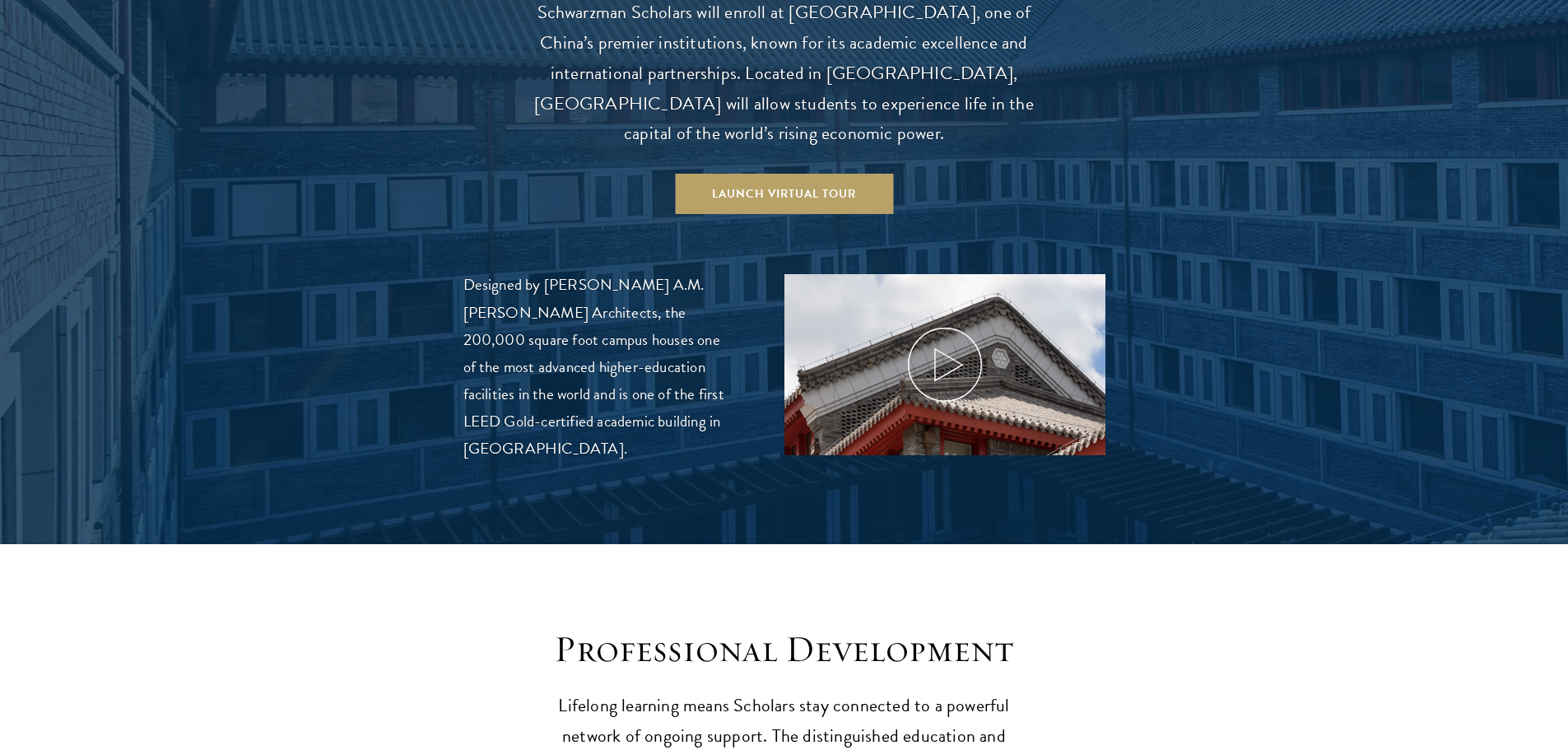
scroll to position [1810, 0]
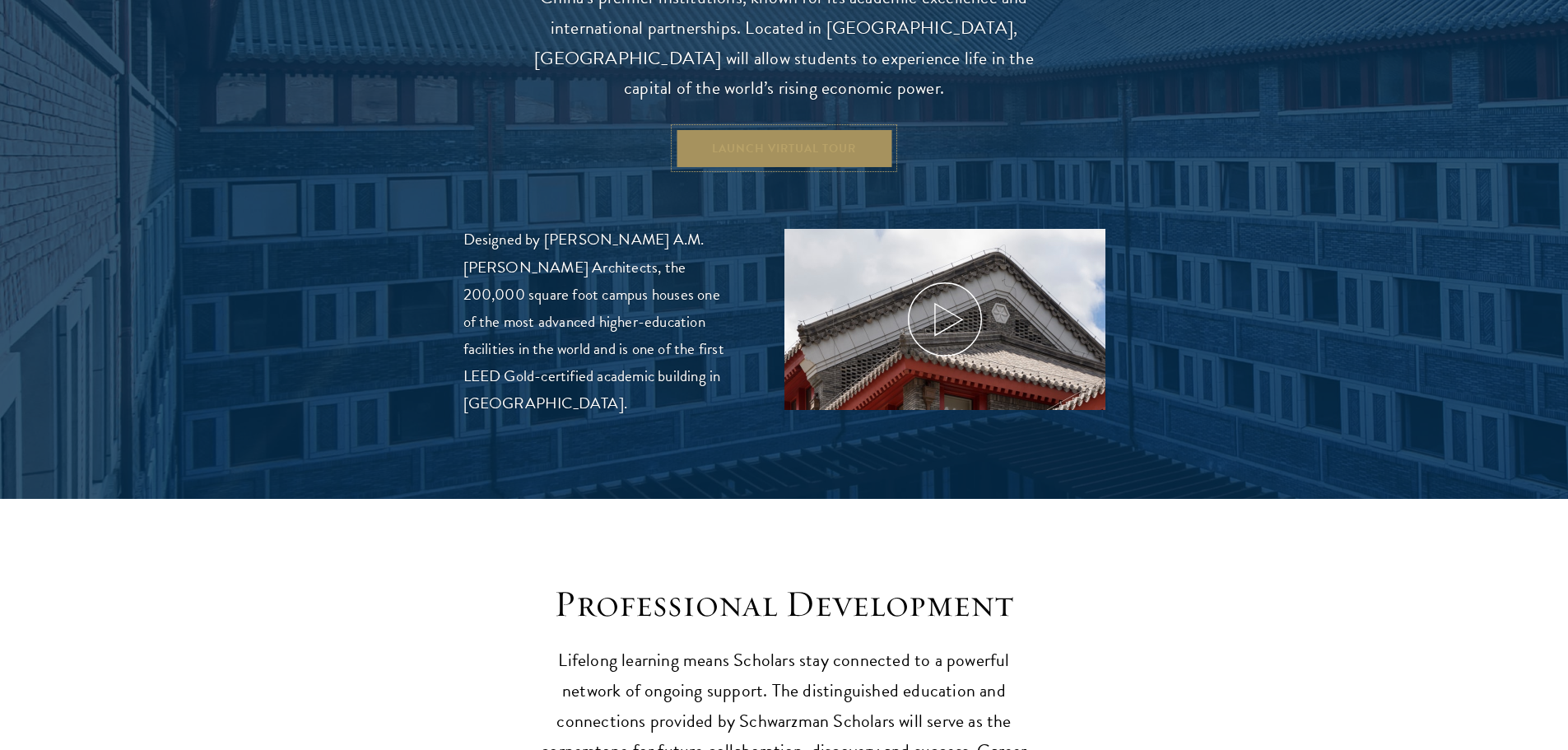
click at [755, 129] on link "Launch Virtual Tour" at bounding box center [784, 148] width 219 height 39
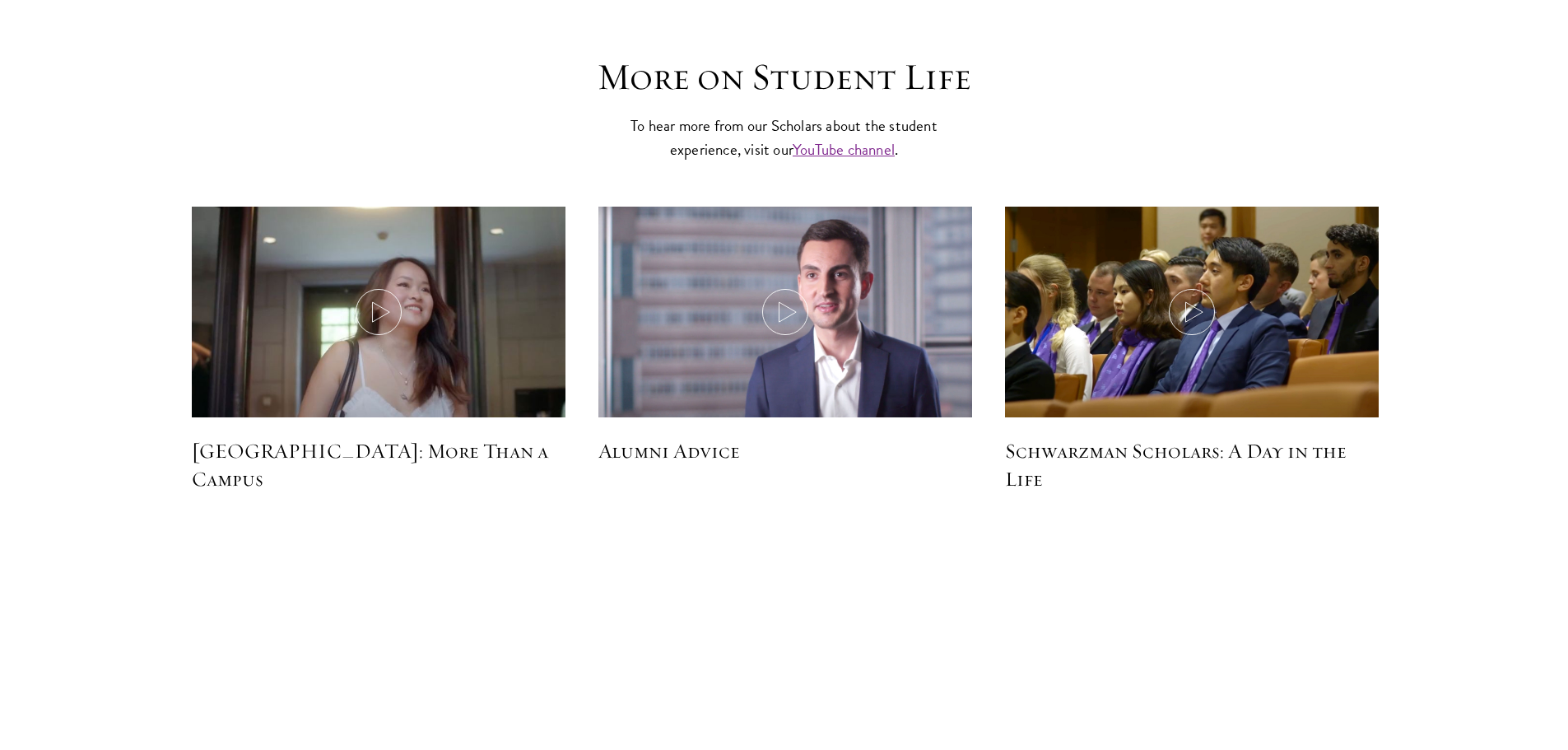
scroll to position [4854, 0]
